Goal: Transaction & Acquisition: Purchase product/service

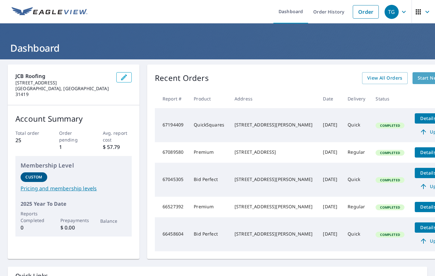
click at [418, 79] on span "Start New Order" at bounding box center [436, 78] width 37 height 8
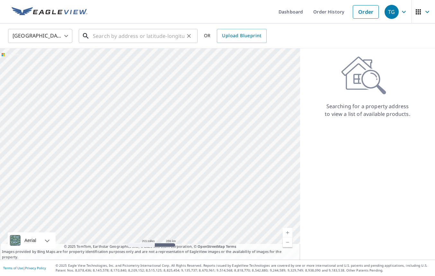
click at [147, 36] on input "text" at bounding box center [139, 36] width 92 height 18
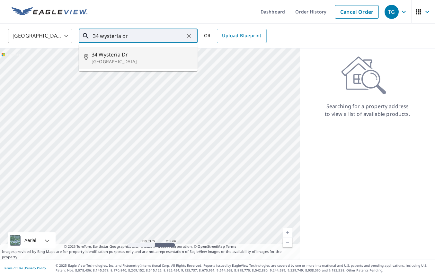
click at [123, 62] on p "[GEOGRAPHIC_DATA]" at bounding box center [142, 62] width 101 height 6
type input "[STREET_ADDRESS][PERSON_NAME][PERSON_NAME]"
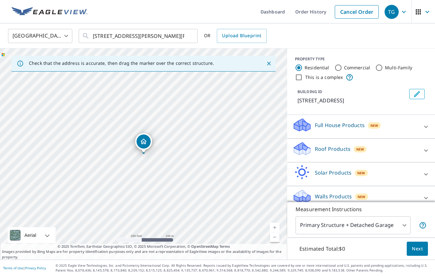
click at [277, 226] on link "Current Level 17, Zoom In" at bounding box center [275, 228] width 10 height 10
click at [277, 226] on link "Current Level 17.556393348524388, Zoom In" at bounding box center [275, 228] width 10 height 10
click at [426, 149] on icon at bounding box center [426, 151] width 8 height 8
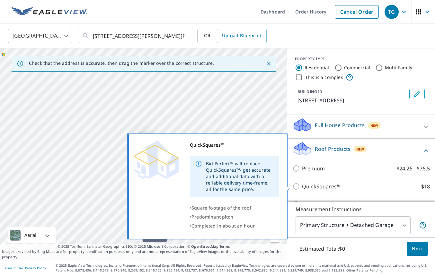
click at [410, 184] on label "QuickSquares™ $18" at bounding box center [366, 187] width 128 height 8
click at [302, 184] on input "QuickSquares™ $18" at bounding box center [298, 187] width 10 height 8
checkbox input "true"
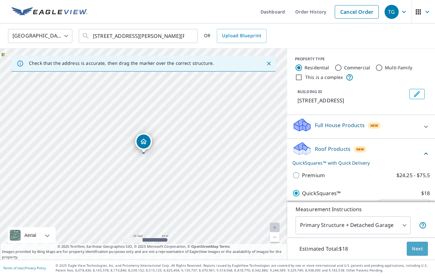
click at [419, 249] on span "Next" at bounding box center [417, 249] width 11 height 8
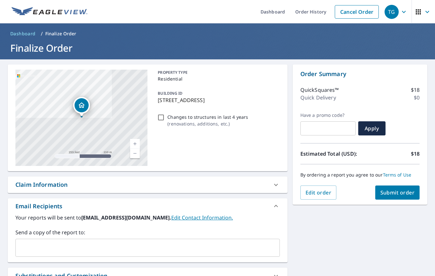
click at [406, 185] on div "By ordering a report you agree to our Terms of Use" at bounding box center [360, 175] width 119 height 21
click at [402, 191] on span "Submit order" at bounding box center [398, 192] width 34 height 7
